Goal: Contribute content

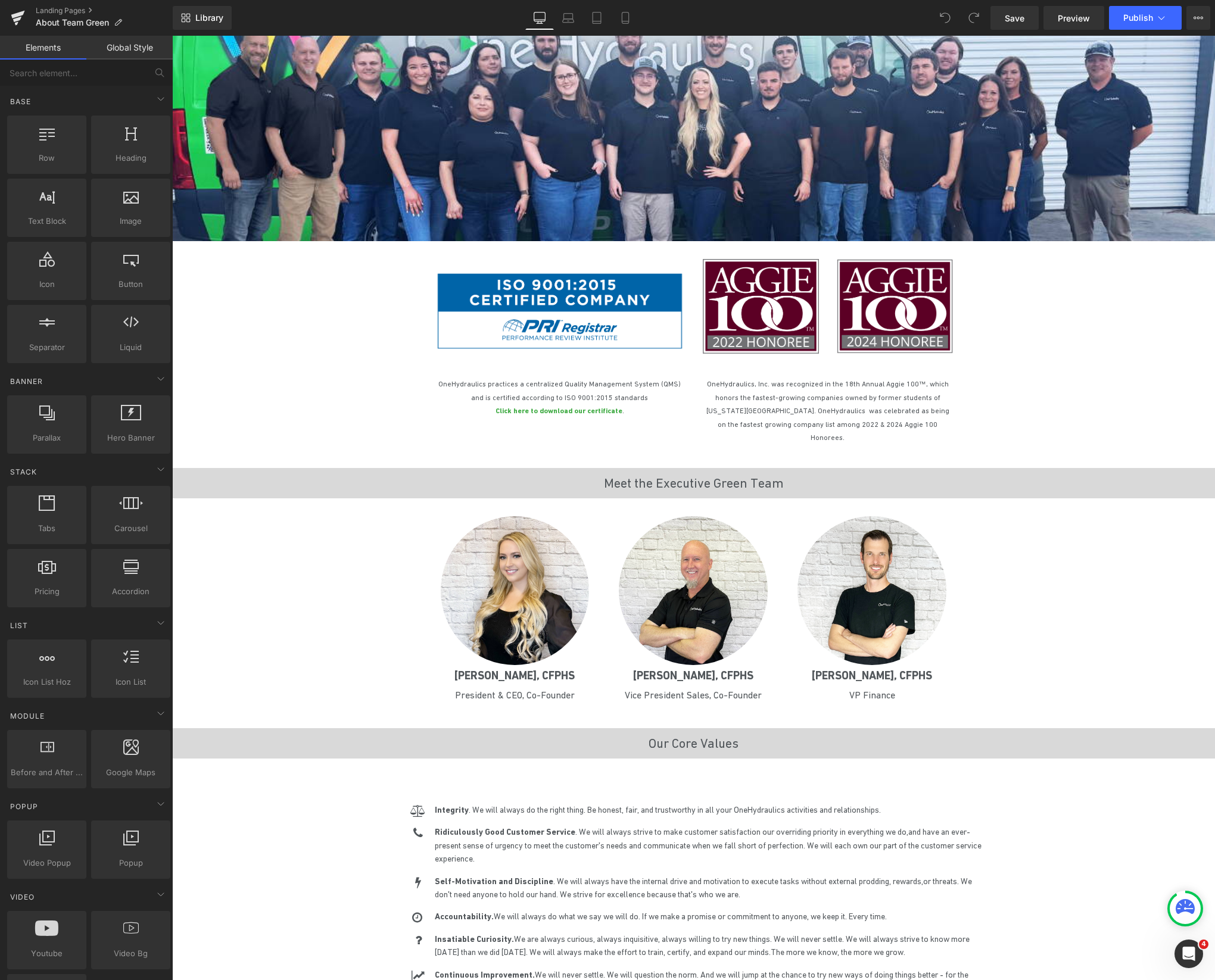
scroll to position [506, 0]
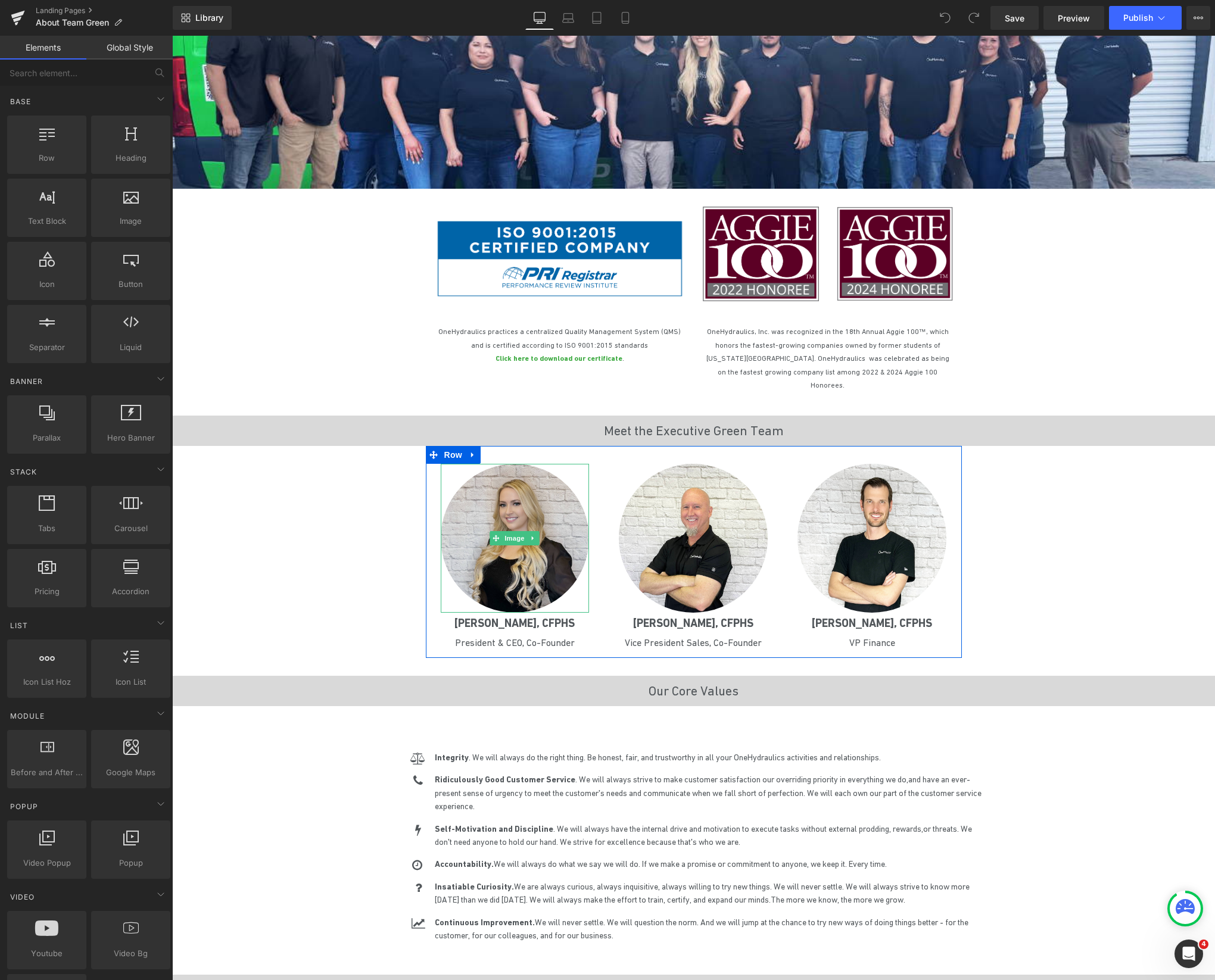
click at [495, 554] on img at bounding box center [514, 538] width 149 height 149
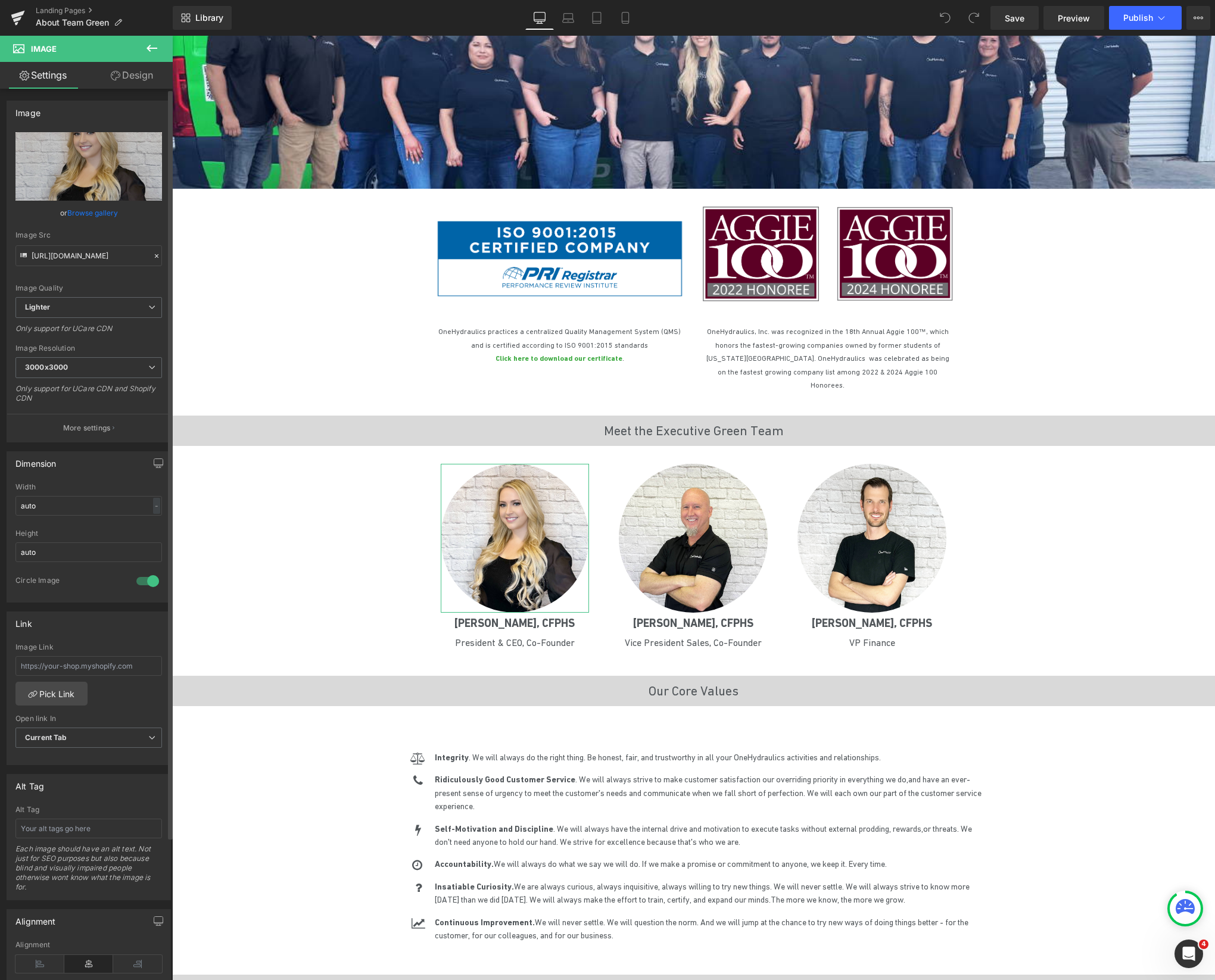
click at [87, 211] on link "Browse gallery" at bounding box center [93, 213] width 51 height 21
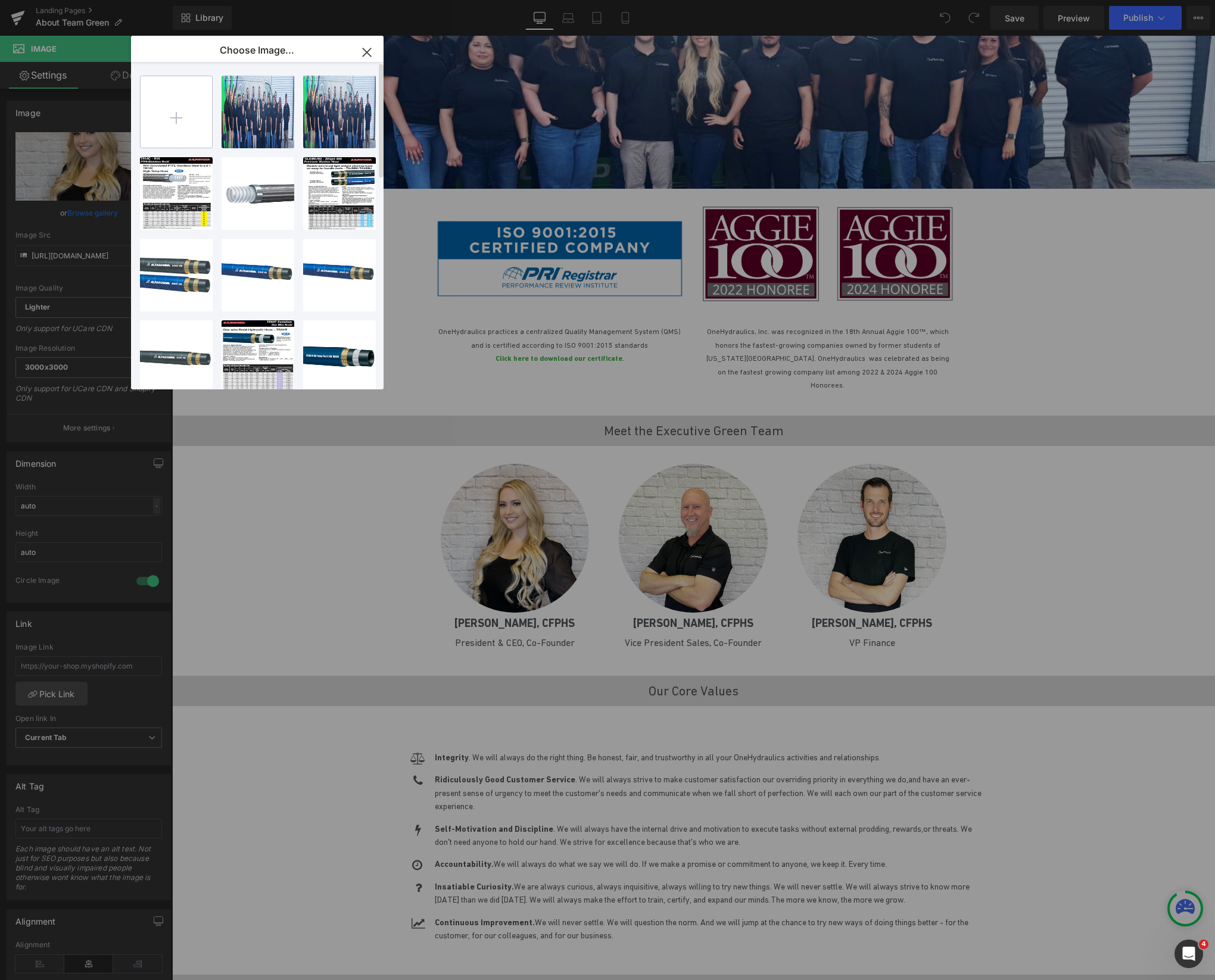
type input "C:\fakepath\Chauntelle Headshot Small.png"
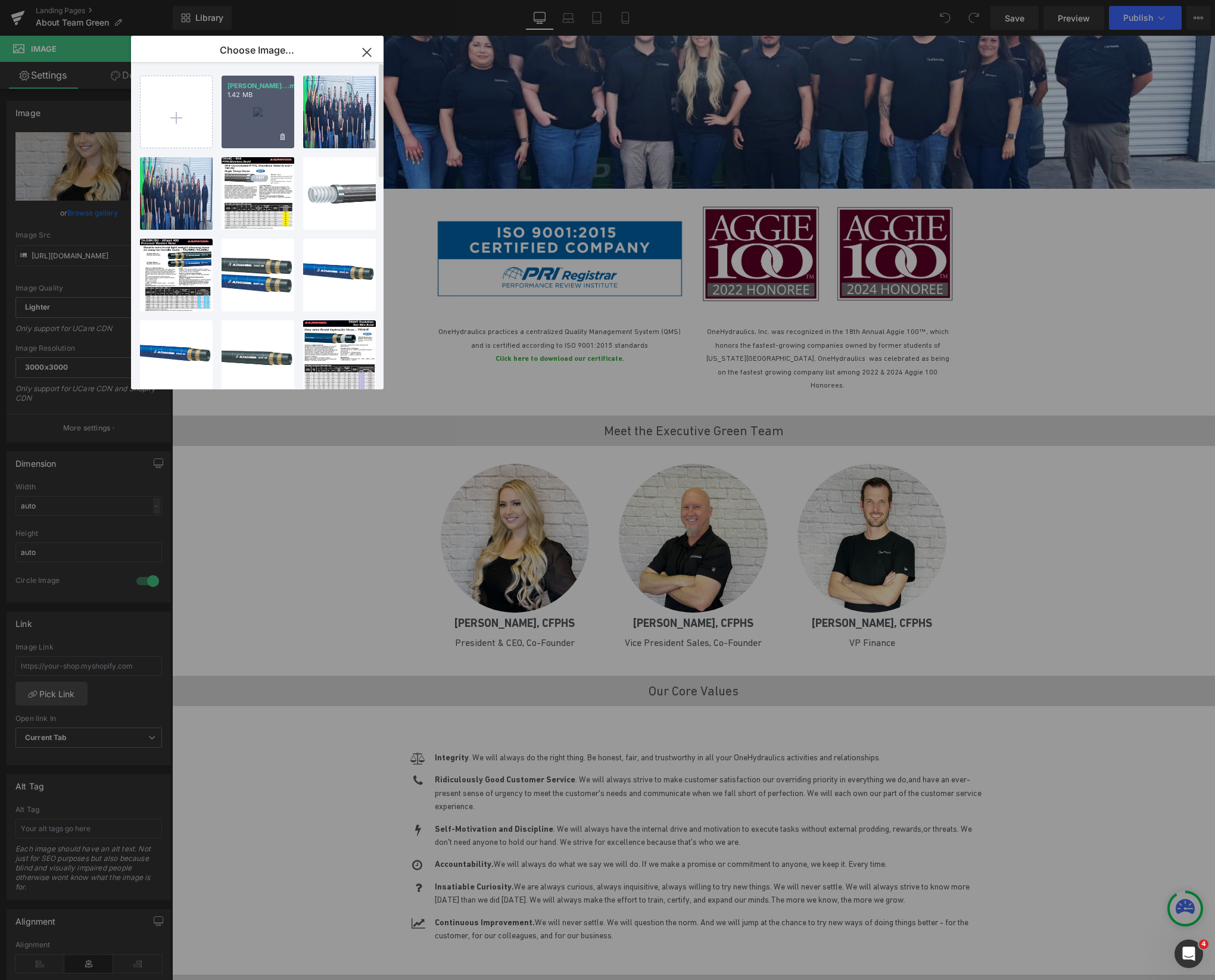
click at [253, 100] on div "[PERSON_NAME]...mall.png 1.42 MB" at bounding box center [258, 111] width 72 height 72
type input "[URL][DOMAIN_NAME]"
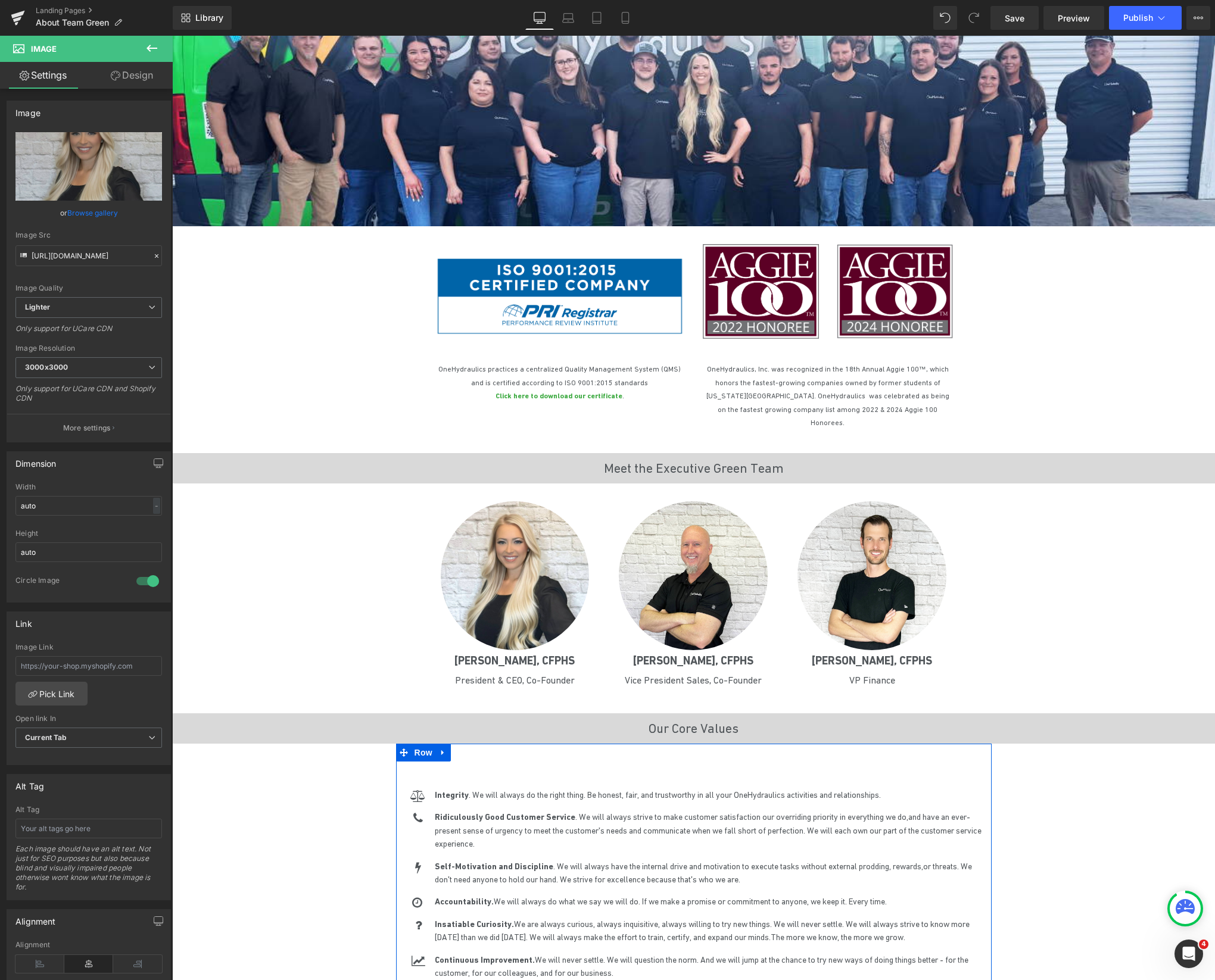
scroll to position [469, 0]
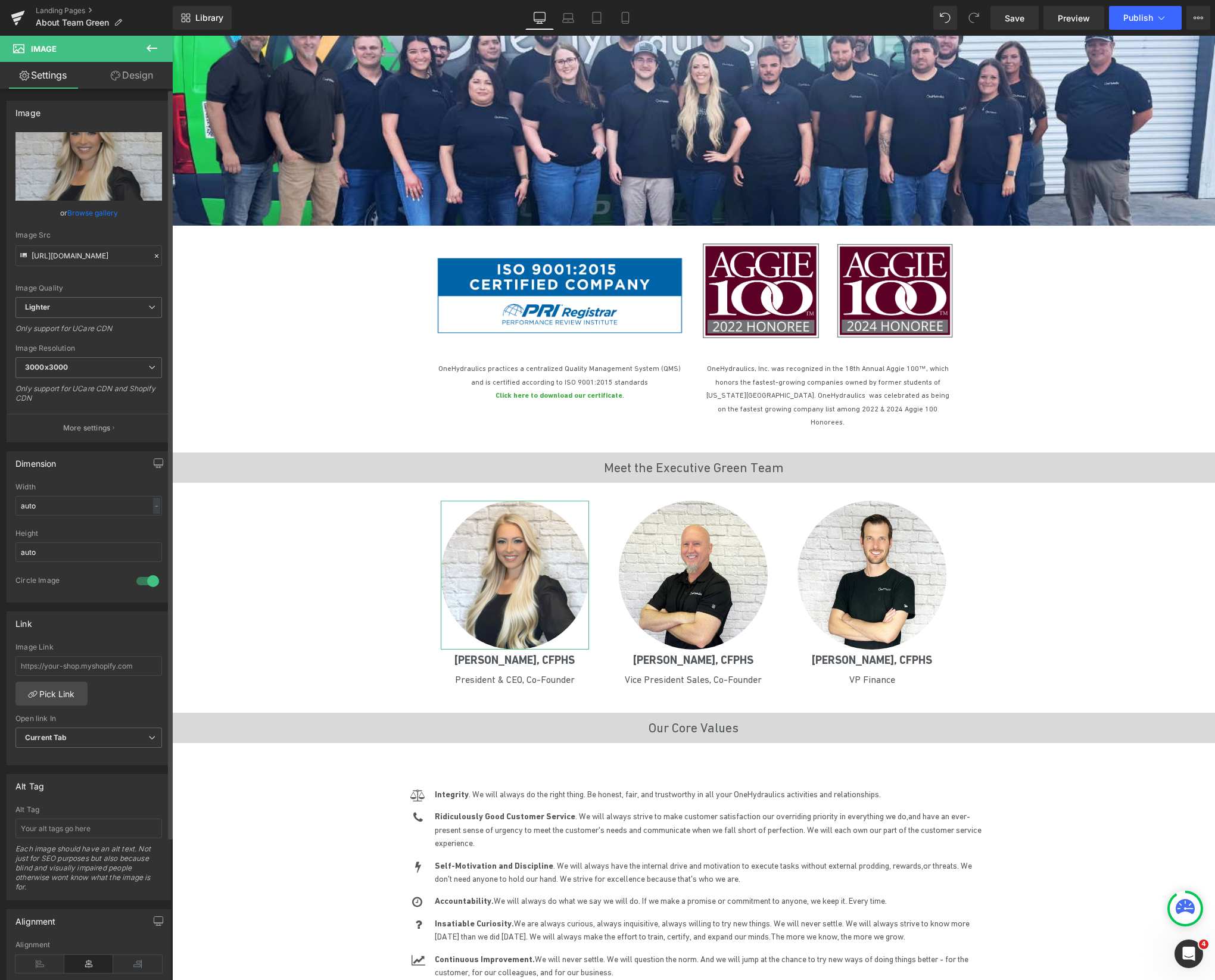
click at [89, 212] on link "Browse gallery" at bounding box center [93, 213] width 51 height 21
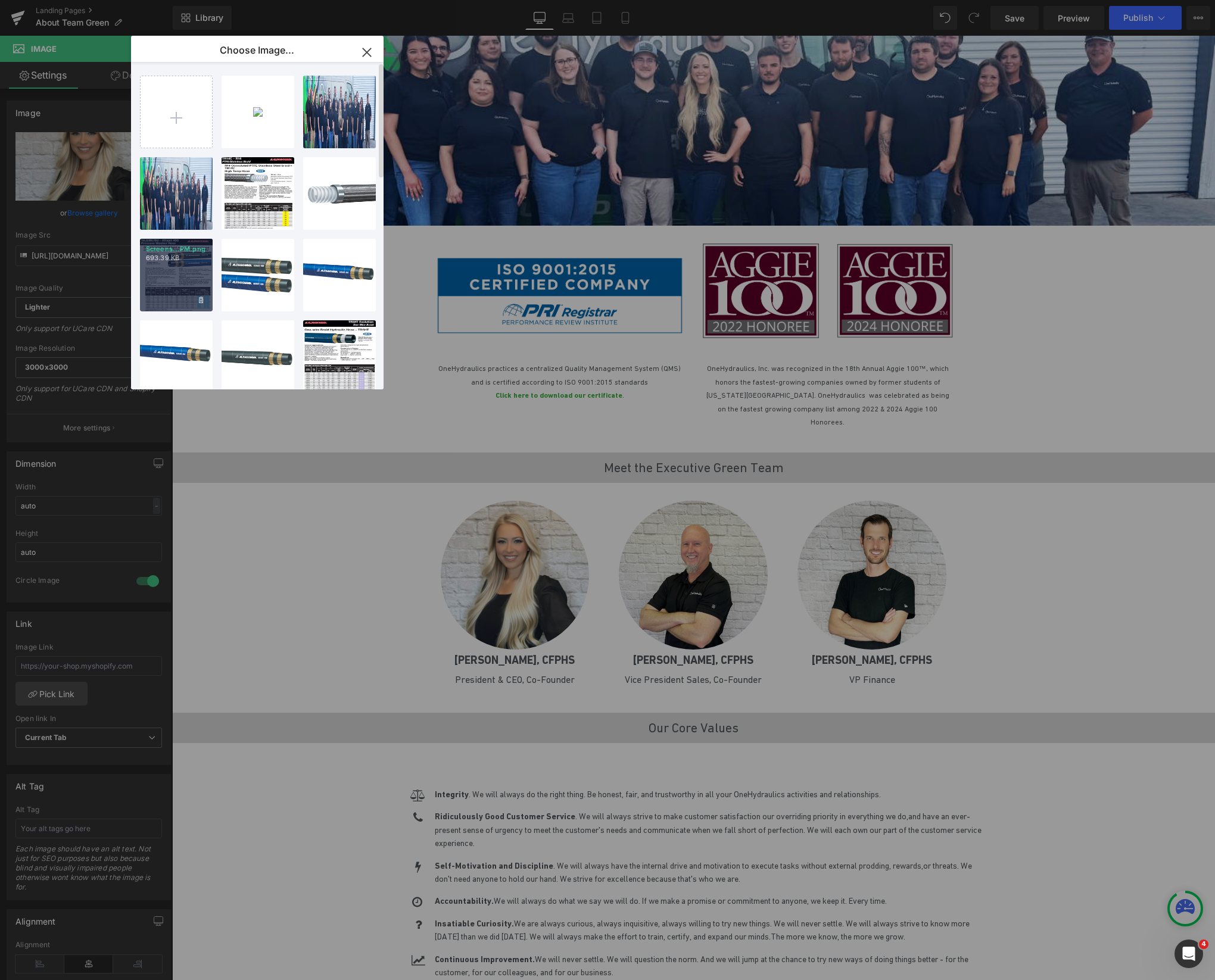
type input "C:\fakepath\Chauntelle Headshot Full.png"
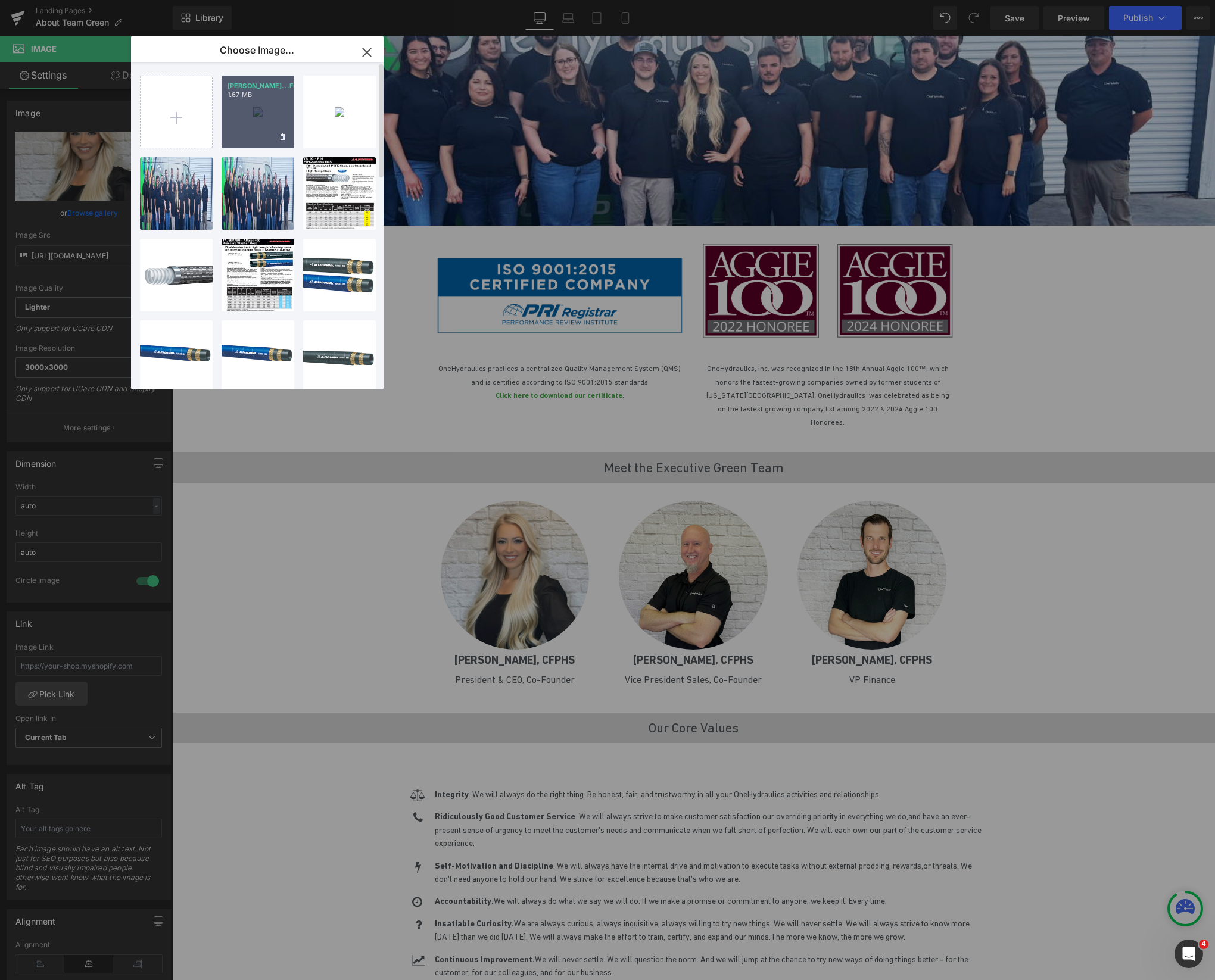
click at [247, 108] on div "[PERSON_NAME]...Full.png 1.67 MB" at bounding box center [258, 111] width 72 height 72
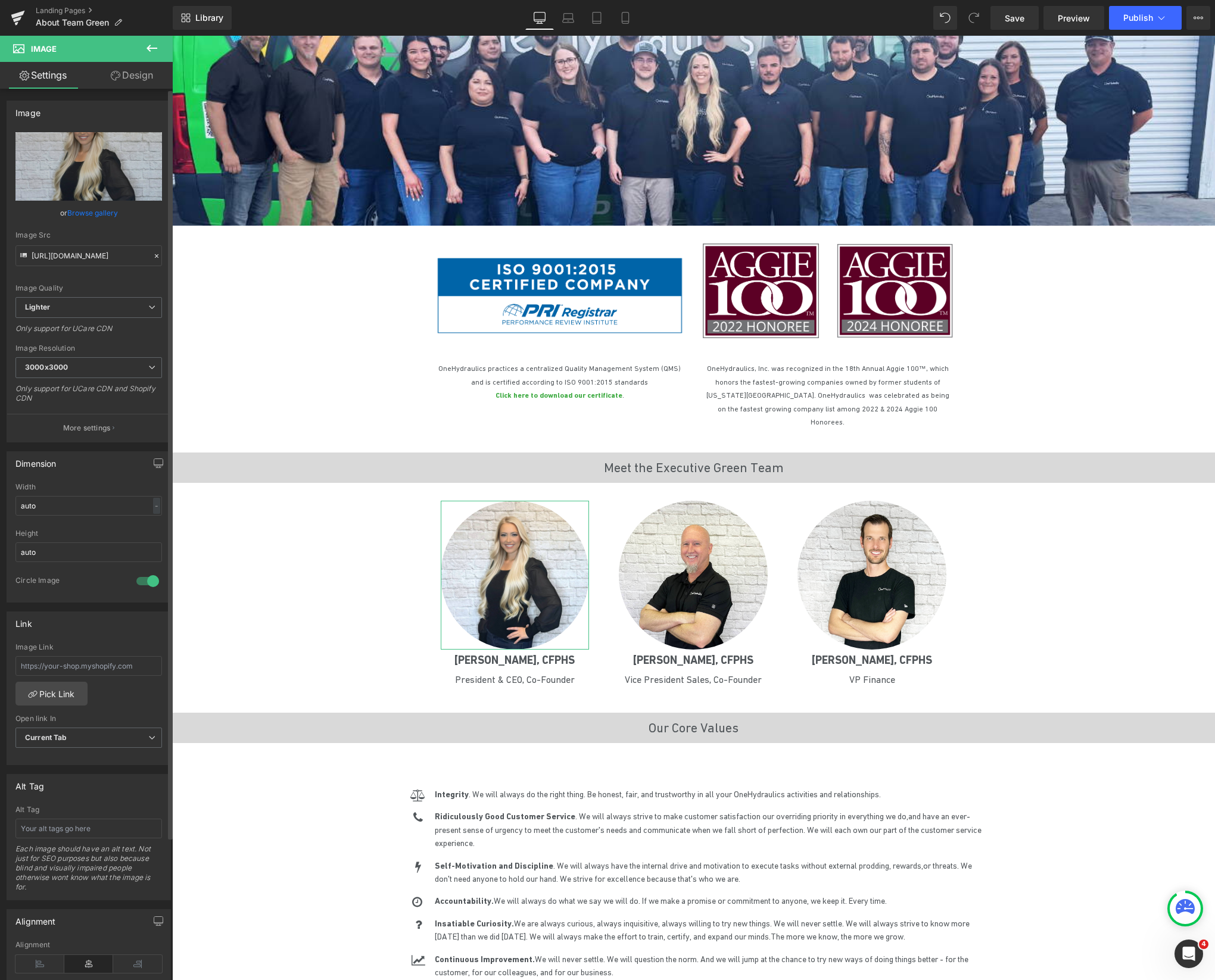
click at [87, 213] on link "Browse gallery" at bounding box center [93, 213] width 51 height 21
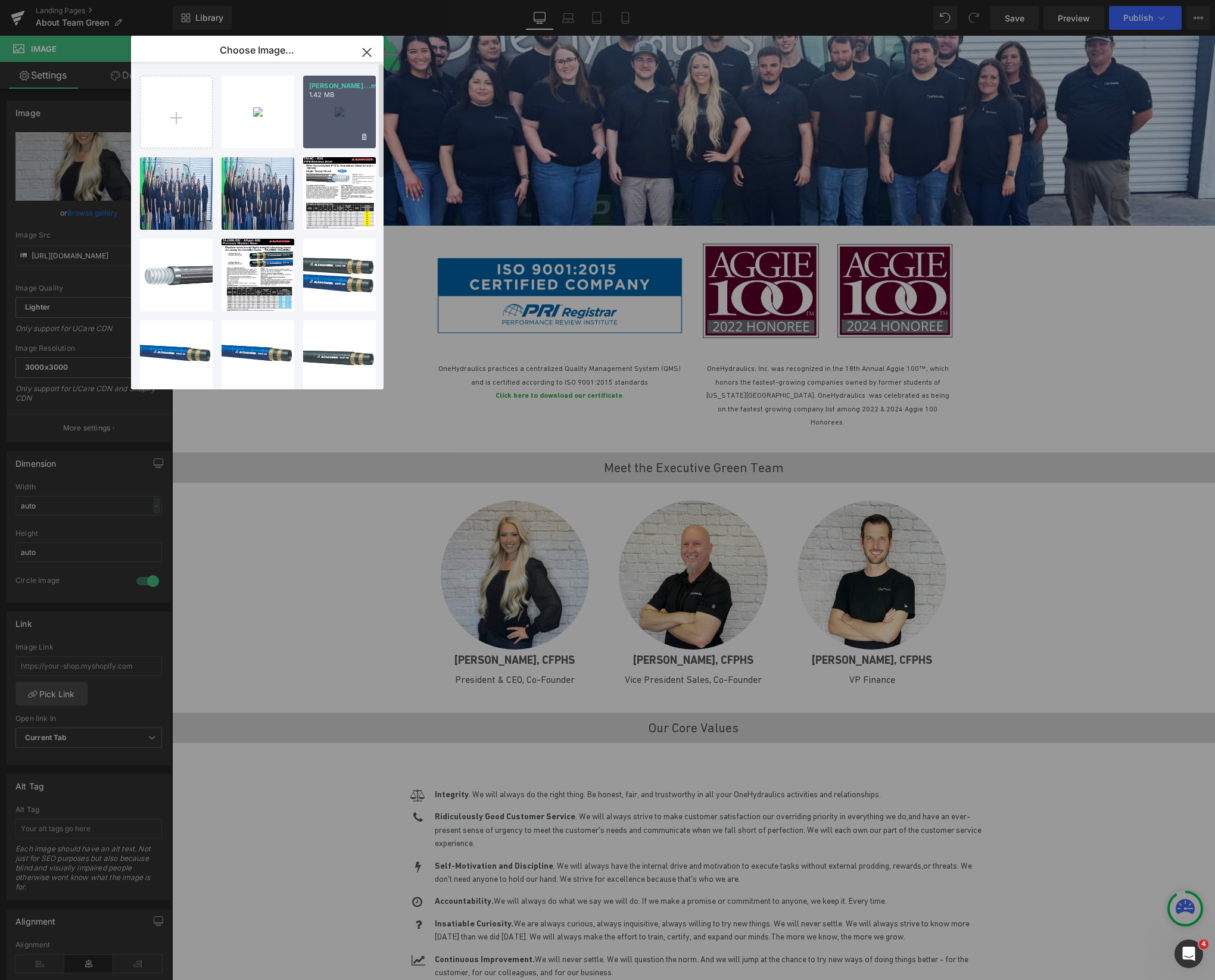
drag, startPoint x: 356, startPoint y: 116, endPoint x: 184, endPoint y: 82, distance: 175.3
click at [356, 116] on div "[PERSON_NAME]...mall.png 1.42 MB" at bounding box center [339, 111] width 72 height 72
type input "[URL][DOMAIN_NAME]"
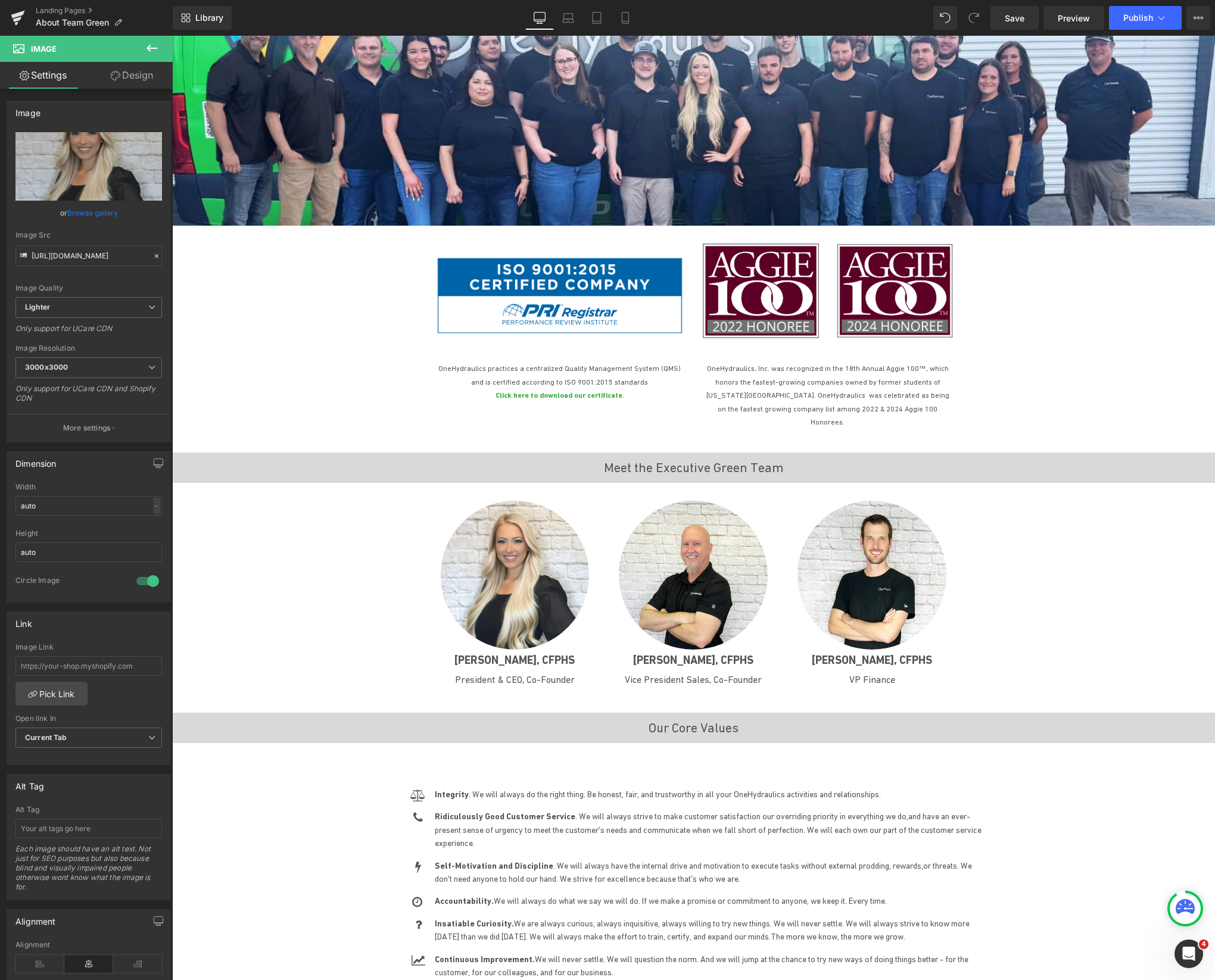
click at [1056, 612] on div "Image Heading OneHydraulics, Inc. is a leading distributor and integrator of hy…" at bounding box center [694, 716] width 1043 height 2083
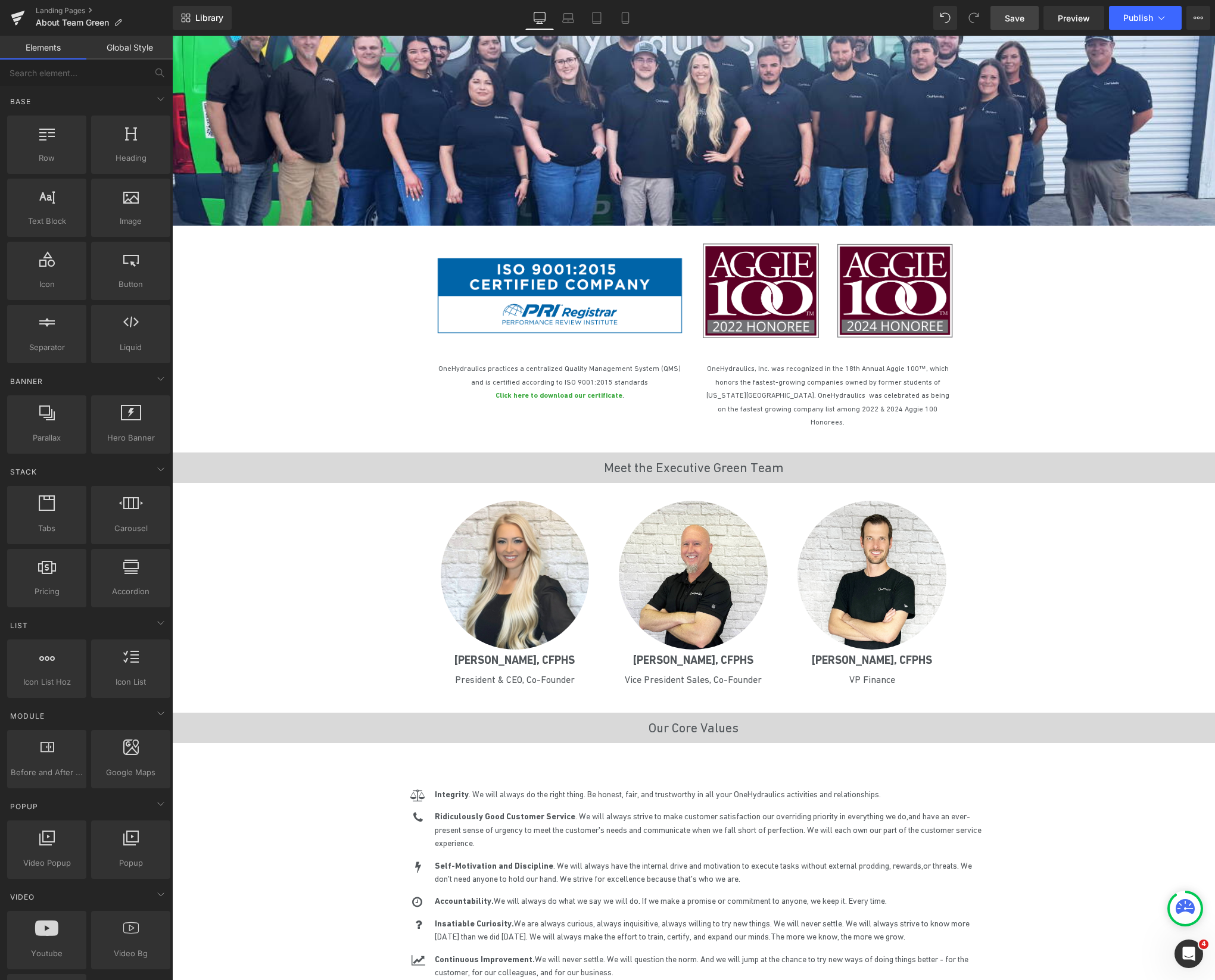
click at [1017, 25] on link "Save" at bounding box center [1015, 17] width 49 height 24
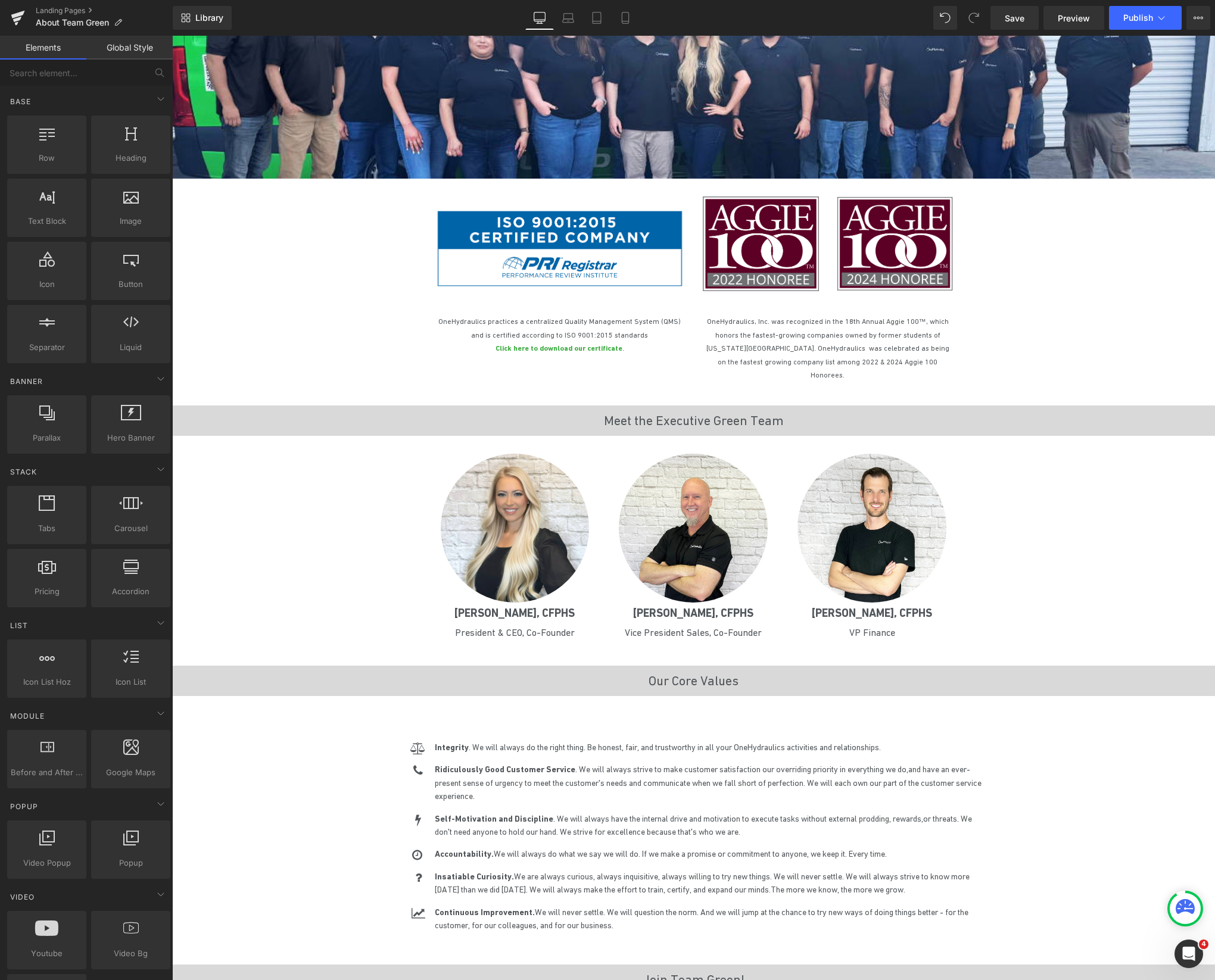
scroll to position [0, 0]
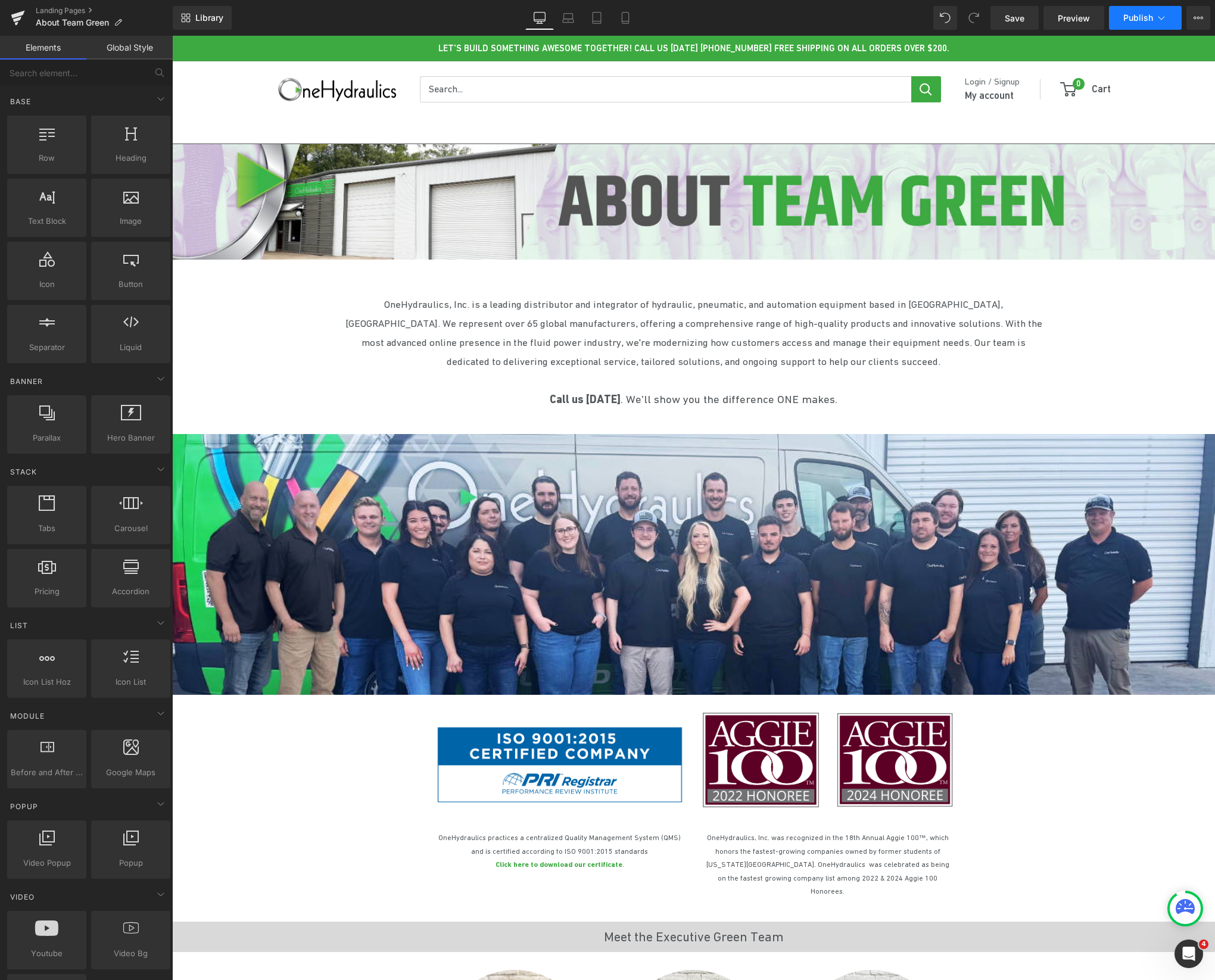
click at [1143, 15] on span "Publish" at bounding box center [1138, 17] width 29 height 10
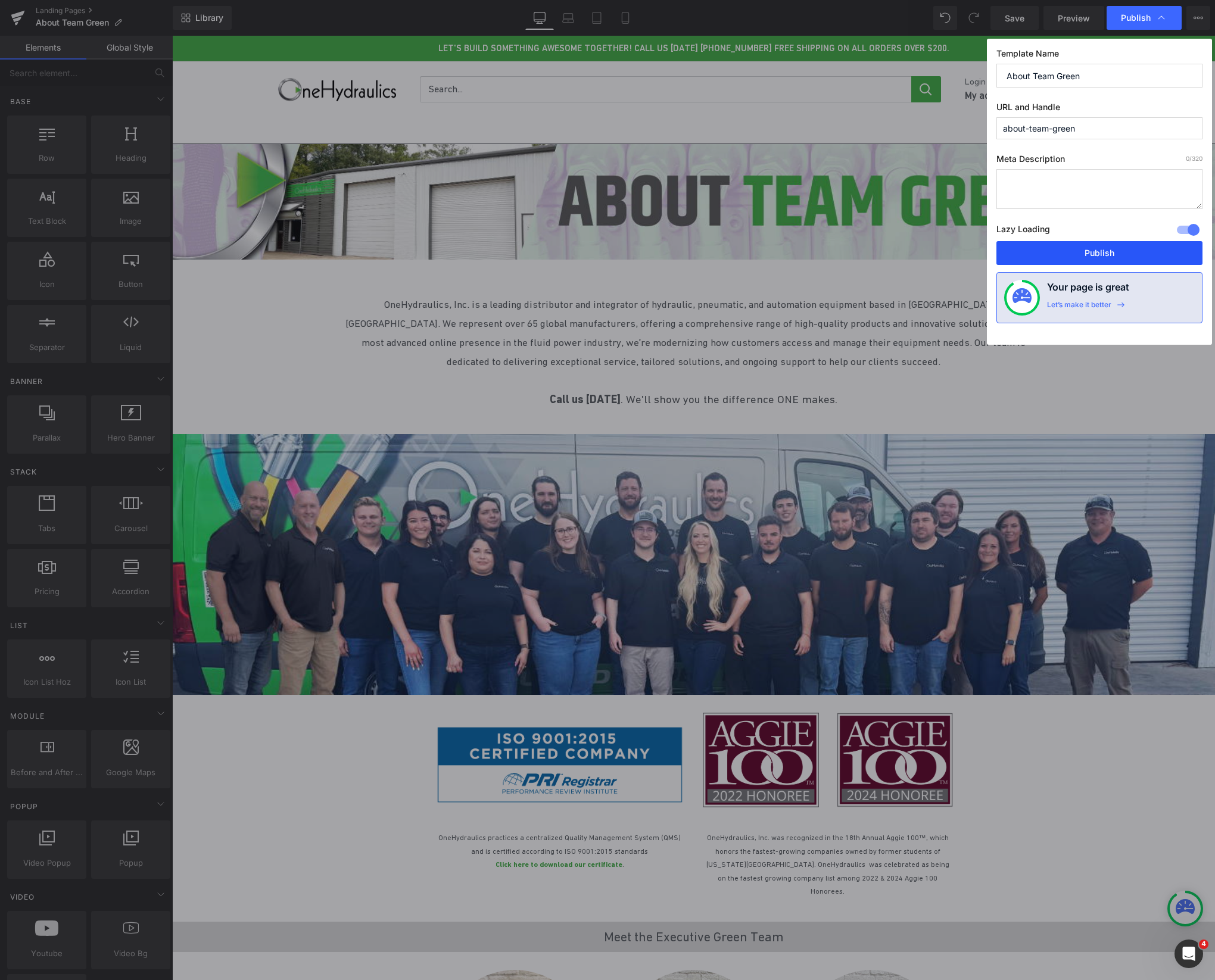
click at [1136, 258] on button "Publish" at bounding box center [1099, 253] width 206 height 24
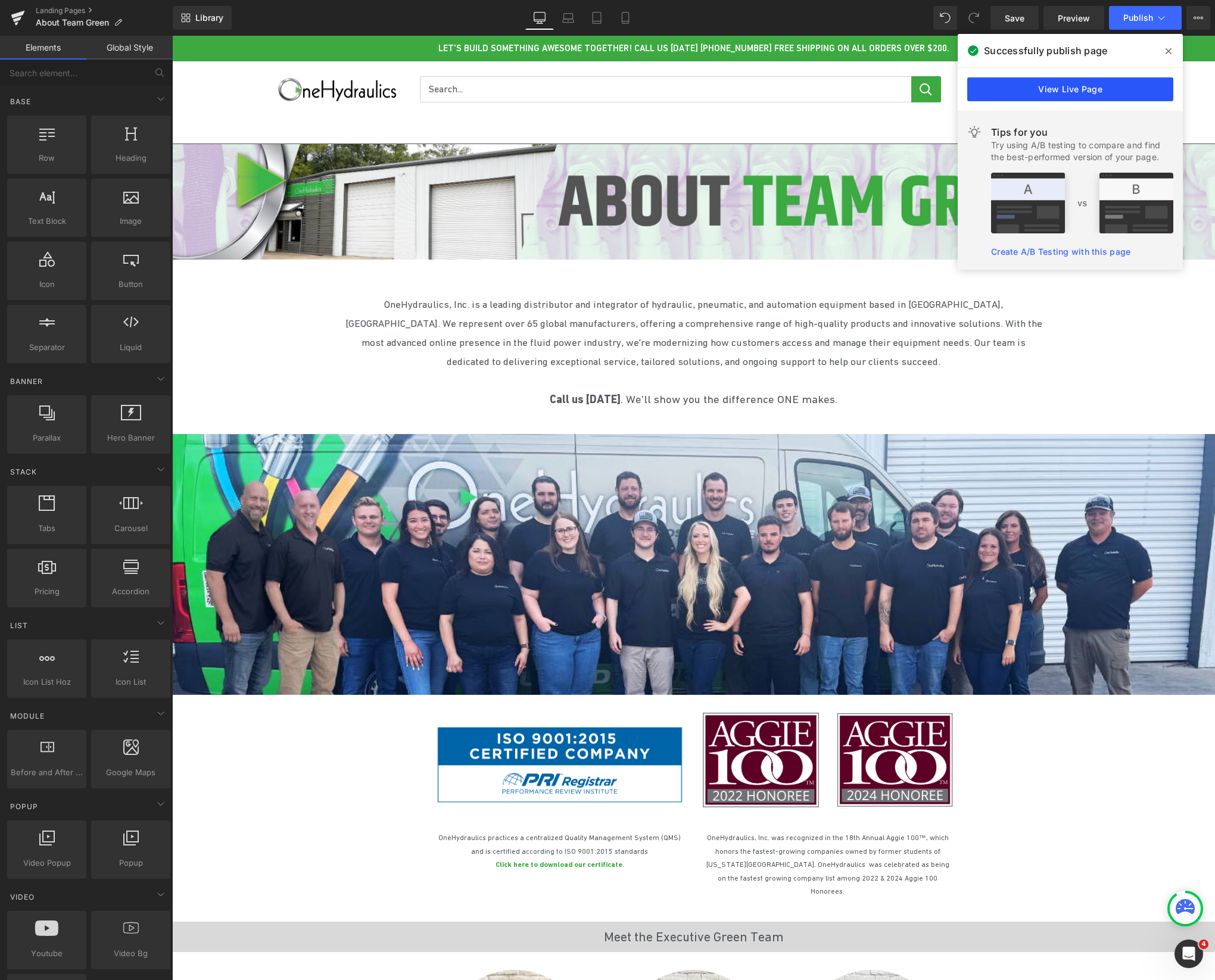
click at [1067, 83] on link "View Live Page" at bounding box center [1070, 89] width 206 height 24
